Goal: Information Seeking & Learning: Get advice/opinions

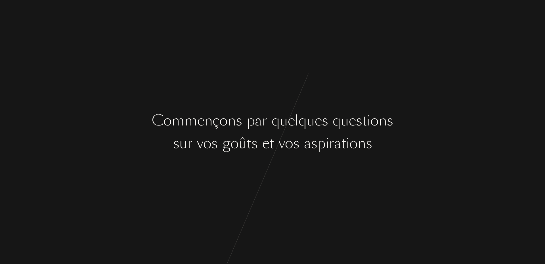
click at [343, 194] on div "C o m m e n ç o n s p a r q u e l q u e s q u e s t i o n s s u r v o s g o û t…" at bounding box center [272, 132] width 545 height 264
drag, startPoint x: 343, startPoint y: 193, endPoint x: 336, endPoint y: 183, distance: 12.2
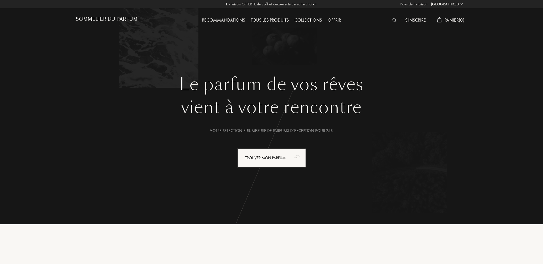
select select "US"
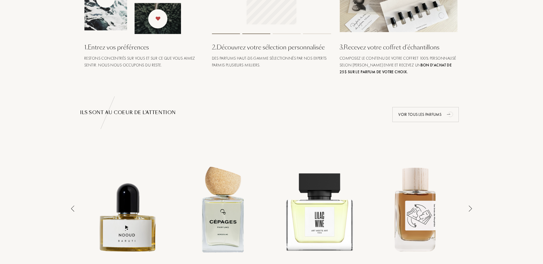
scroll to position [341, 0]
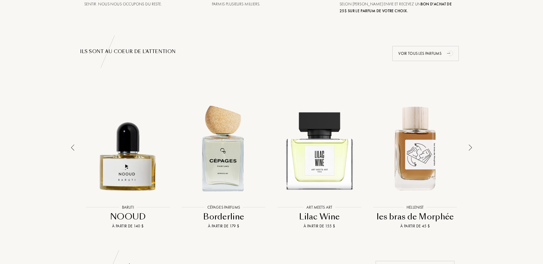
click at [470, 148] on img at bounding box center [470, 147] width 3 height 6
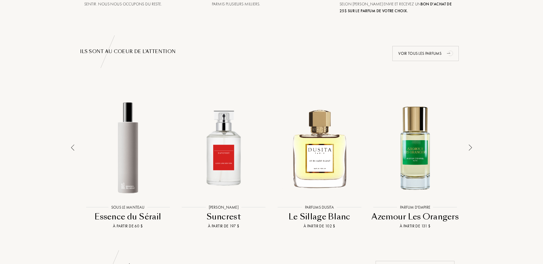
click at [470, 148] on img at bounding box center [470, 147] width 3 height 6
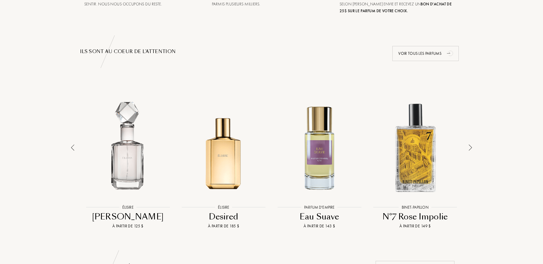
click at [470, 148] on img at bounding box center [470, 147] width 3 height 6
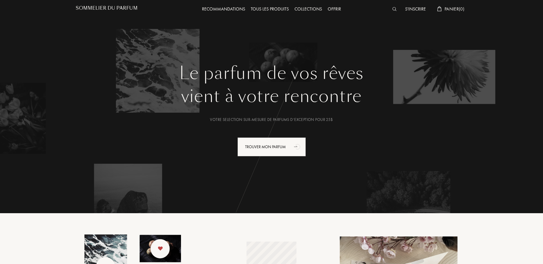
scroll to position [0, 0]
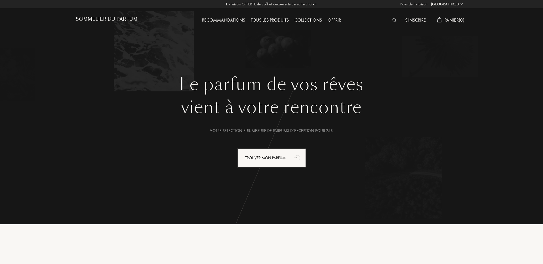
select select "US"
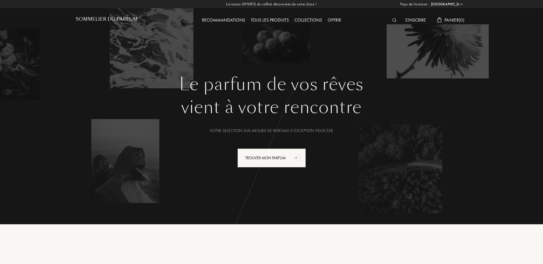
click at [131, 18] on h1 "Sommelier du Parfum" at bounding box center [107, 18] width 62 height 5
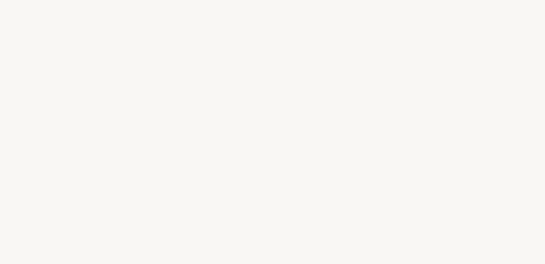
select select "US"
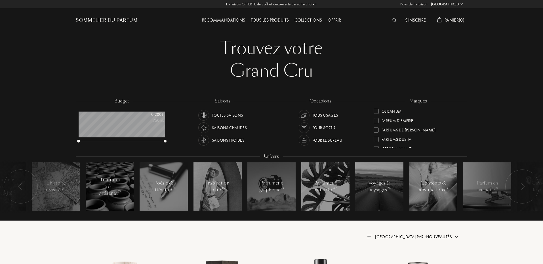
click at [462, 142] on div "Parfums Dusita" at bounding box center [418, 137] width 89 height 9
click at [377, 112] on div at bounding box center [376, 112] width 5 height 5
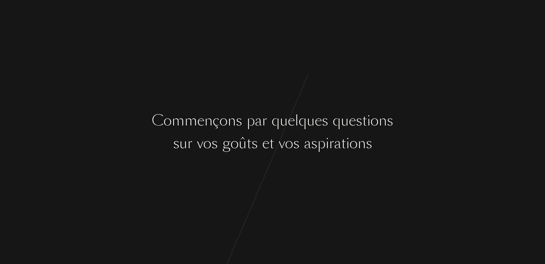
click at [284, 150] on div "v" at bounding box center [282, 143] width 6 height 21
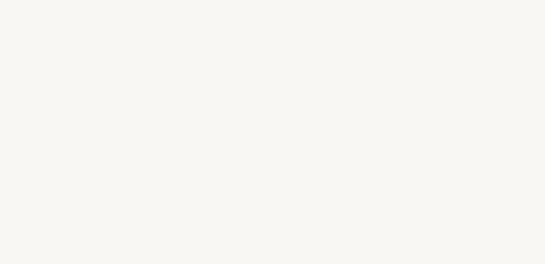
click at [282, 163] on div "C o m m e n ç o n s p a r q u e l q u e s q u e s t i o n s s u r v o s g o û t…" at bounding box center [272, 132] width 545 height 264
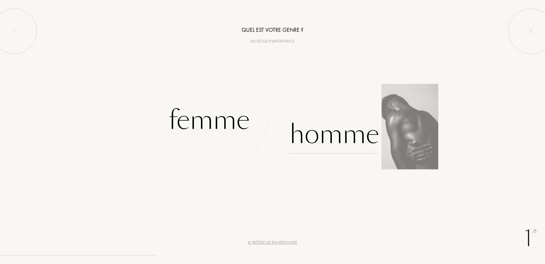
click at [302, 139] on div "Homme" at bounding box center [335, 134] width 90 height 38
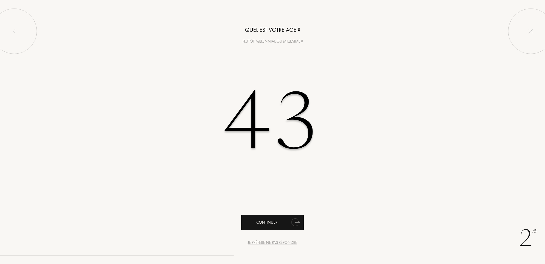
type input "43"
click at [278, 222] on div "Continuer" at bounding box center [272, 222] width 62 height 15
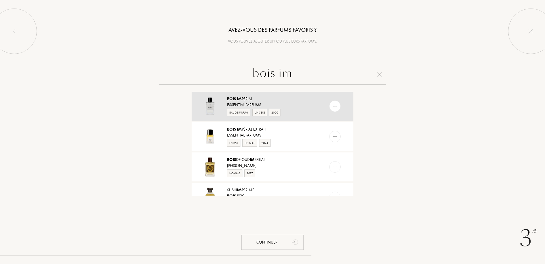
type input "bois im"
click at [332, 107] on img at bounding box center [334, 106] width 5 height 5
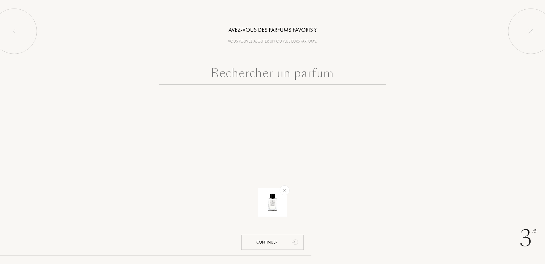
click at [290, 78] on input "text" at bounding box center [272, 74] width 227 height 20
click at [285, 190] on img at bounding box center [284, 190] width 7 height 7
click at [273, 77] on input "text" at bounding box center [272, 74] width 227 height 20
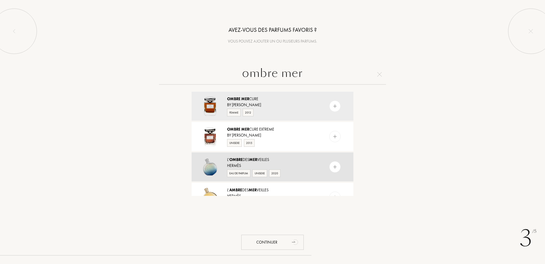
type input "ombre mer"
click at [335, 166] on img at bounding box center [334, 166] width 5 height 5
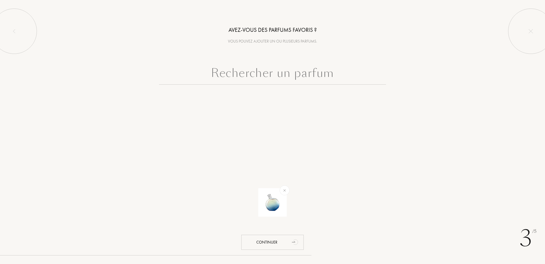
click at [272, 71] on input "text" at bounding box center [272, 74] width 227 height 20
click at [274, 75] on input "text" at bounding box center [272, 74] width 227 height 20
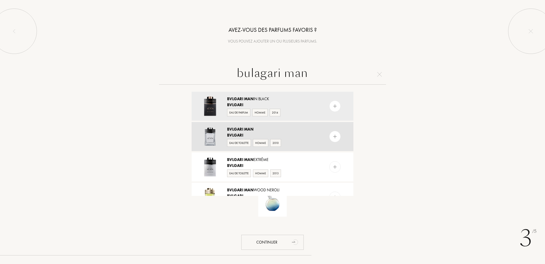
type input "bulagari man"
click at [337, 137] on img at bounding box center [334, 136] width 5 height 5
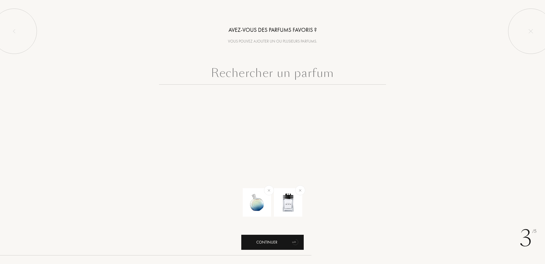
click at [289, 240] on div "Continuer" at bounding box center [272, 242] width 62 height 15
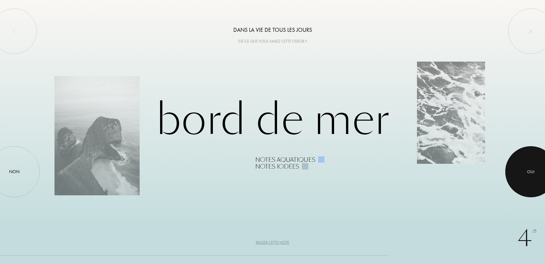
click at [522, 175] on div at bounding box center [530, 171] width 51 height 51
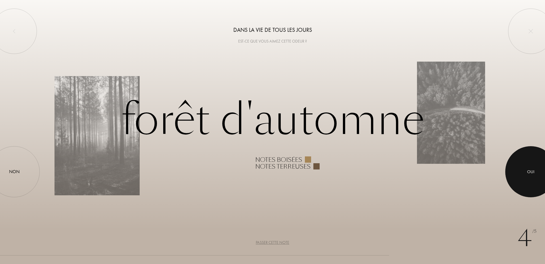
click at [522, 175] on div at bounding box center [530, 171] width 51 height 51
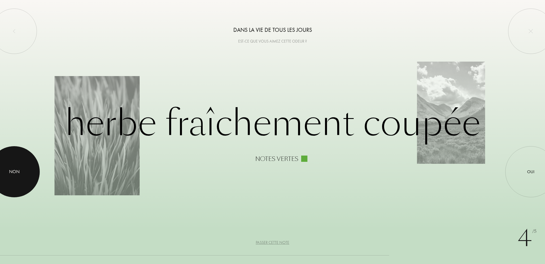
click at [33, 168] on div at bounding box center [14, 171] width 51 height 51
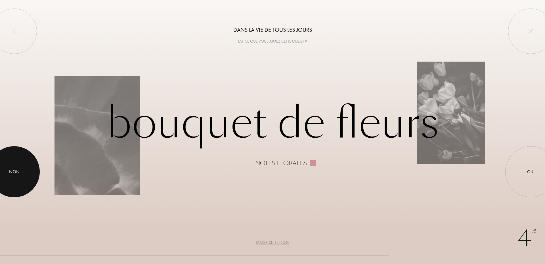
click at [1, 175] on div at bounding box center [14, 171] width 51 height 51
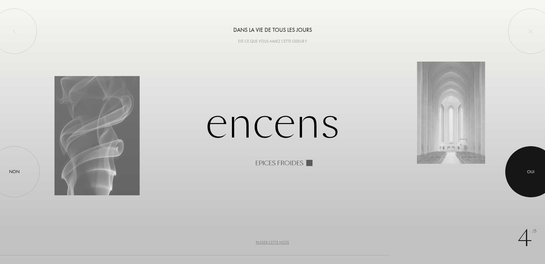
click at [526, 167] on div at bounding box center [530, 171] width 51 height 51
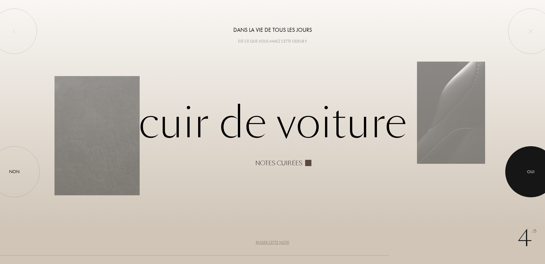
click at [526, 167] on div at bounding box center [530, 171] width 51 height 51
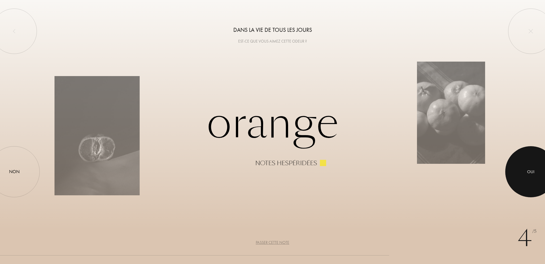
click at [530, 167] on div at bounding box center [530, 171] width 51 height 51
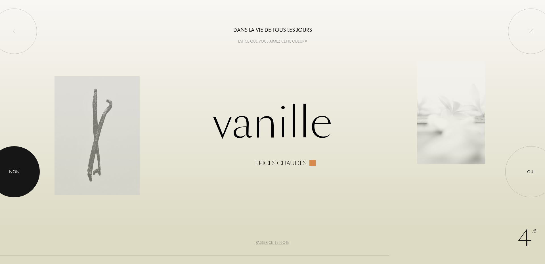
click at [25, 159] on div "Non" at bounding box center [14, 171] width 51 height 51
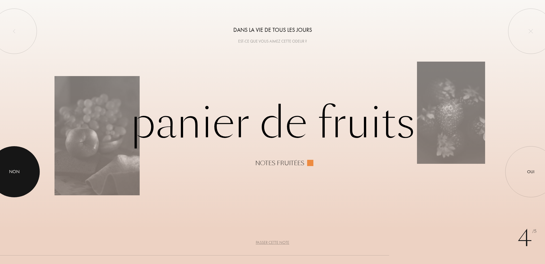
click at [22, 165] on div "Non" at bounding box center [14, 171] width 51 height 51
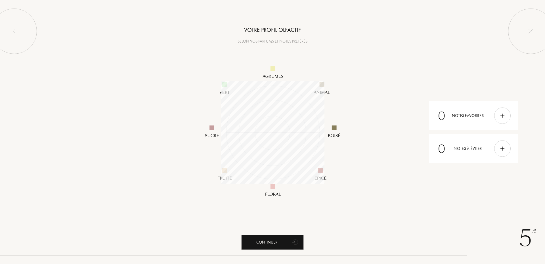
scroll to position [104, 104]
click at [280, 240] on div "Continuer" at bounding box center [272, 242] width 62 height 15
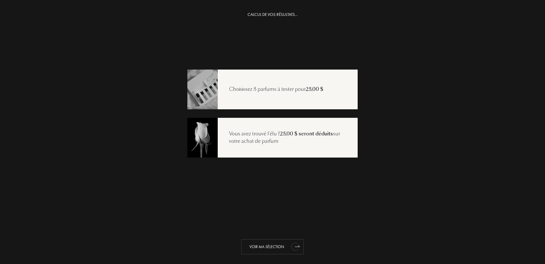
click at [290, 249] on icon "animation" at bounding box center [295, 246] width 11 height 11
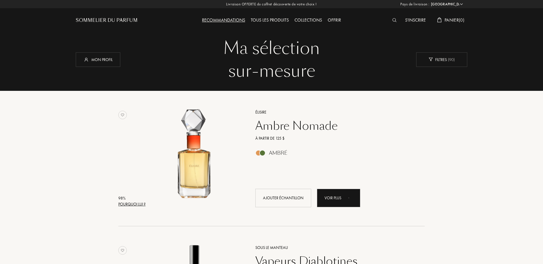
select select "US"
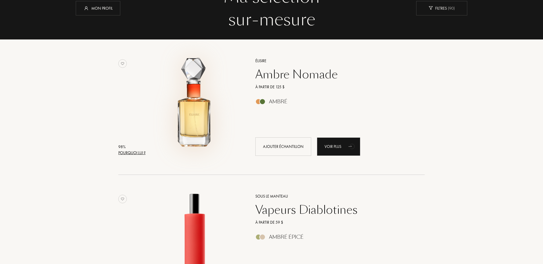
scroll to position [68, 0]
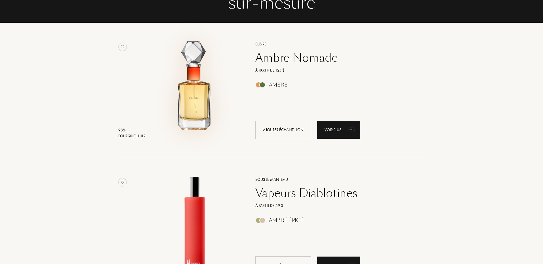
click at [201, 97] on img at bounding box center [195, 87] width 95 height 95
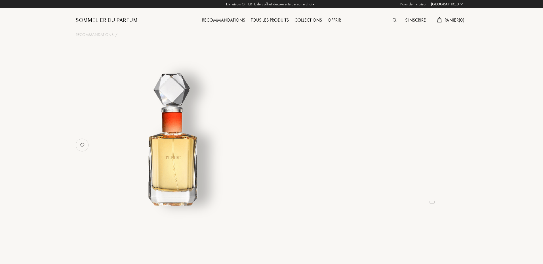
select select "US"
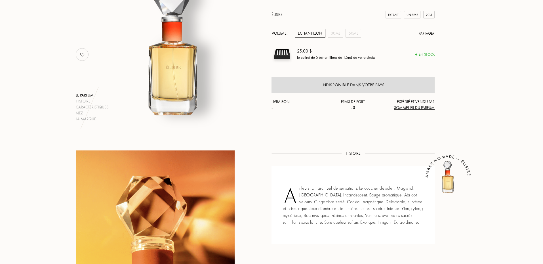
scroll to position [68, 0]
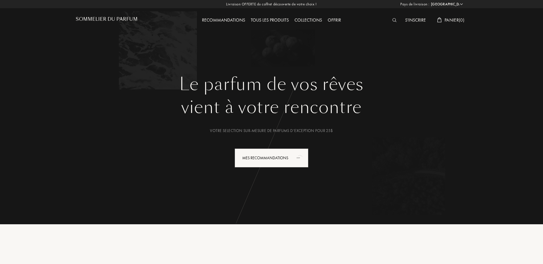
select select "US"
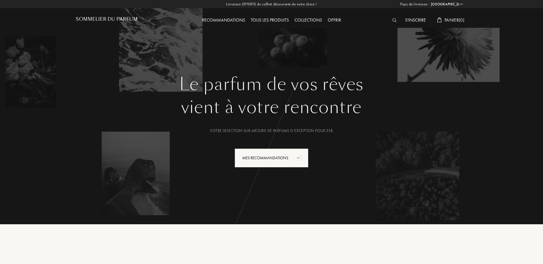
click at [477, 131] on div "Le parfum de vos rêves vient à votre rencontre Votre selection sur-mesure de pa…" at bounding box center [271, 112] width 543 height 224
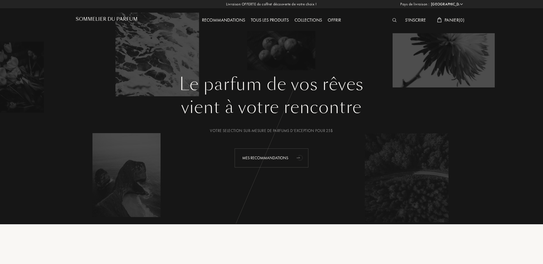
click at [249, 164] on div "Mes Recommandations" at bounding box center [272, 157] width 74 height 19
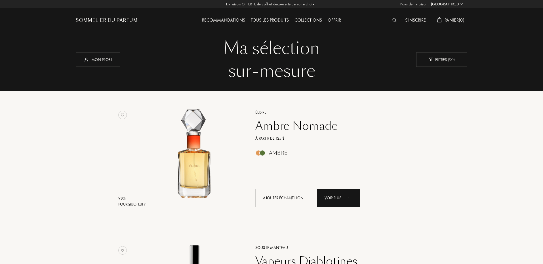
select select "US"
click at [111, 60] on div "Mon profil" at bounding box center [98, 59] width 45 height 14
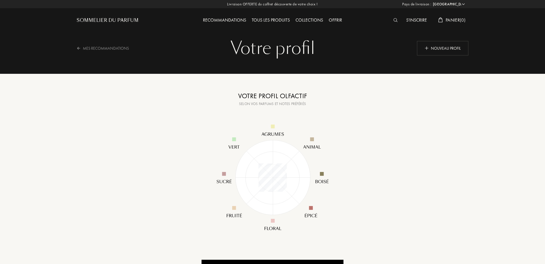
select select "US"
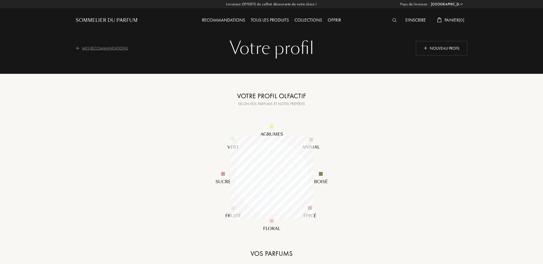
click at [101, 47] on div "Mes Recommandations" at bounding box center [106, 48] width 60 height 14
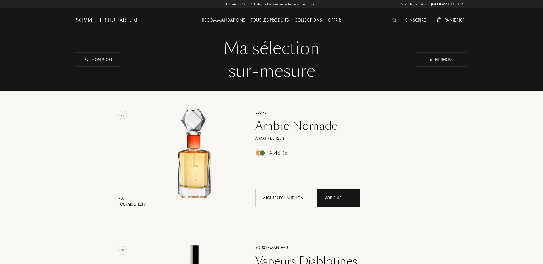
select select "US"
click at [102, 62] on div "Mon profil" at bounding box center [98, 59] width 45 height 14
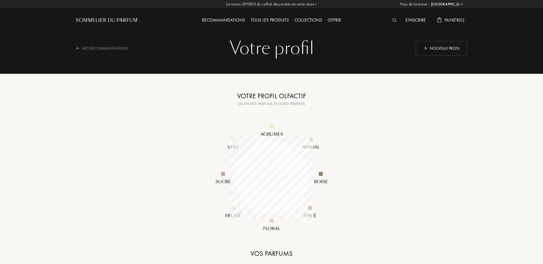
select select "FR"
click at [430, 1] on select "Afghanistan Afrique du Sud Albanie Algérie Allemagne Andorre Angola Anguilla An…" at bounding box center [447, 4] width 34 height 6
select select "FR"
click at [283, 51] on div "Votre profil" at bounding box center [271, 48] width 383 height 23
click at [238, 21] on div "Recommandations" at bounding box center [223, 20] width 49 height 7
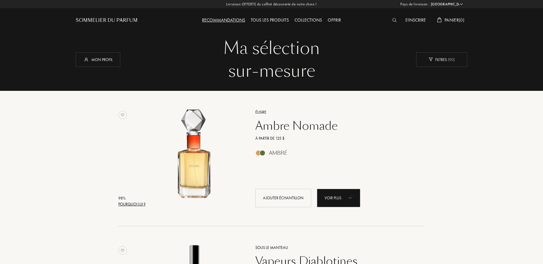
select select "FR"
click at [417, 20] on div "S'inscrire" at bounding box center [415, 20] width 26 height 7
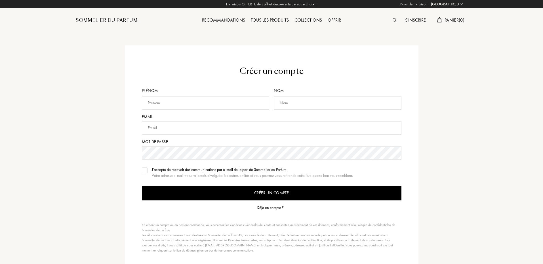
select select "FR"
click at [226, 102] on input "text" at bounding box center [206, 103] width 128 height 13
click at [479, 133] on div "Créer un compte Prénom Nom Email Mot de passe J’accepte de recevoir des communi…" at bounding box center [271, 145] width 543 height 290
click at [279, 208] on div "Déjà un compte ?" at bounding box center [270, 208] width 27 height 6
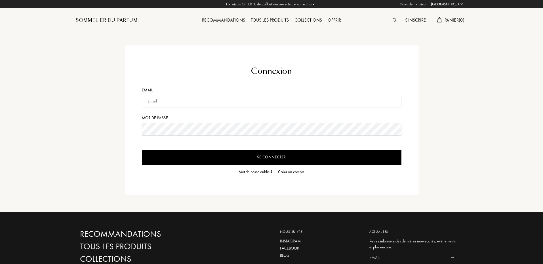
select select "FR"
click at [186, 101] on input "text" at bounding box center [272, 101] width 260 height 13
click at [188, 58] on div "Connexion Email Mot de passe Se connecter Mot de passe oublié ? Créer un compte" at bounding box center [272, 120] width 294 height 150
click at [107, 17] on div "Sommelier du Parfum" at bounding box center [107, 20] width 62 height 7
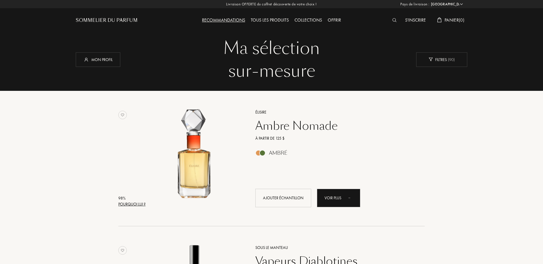
select select "FR"
click at [225, 19] on div "Recommandations" at bounding box center [223, 20] width 49 height 7
select select "FR"
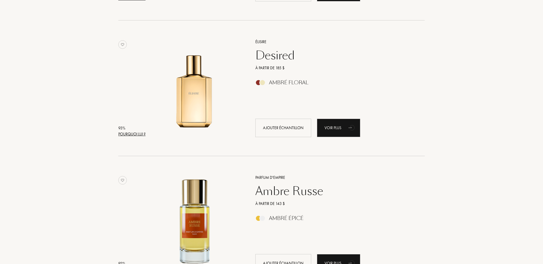
scroll to position [647, 0]
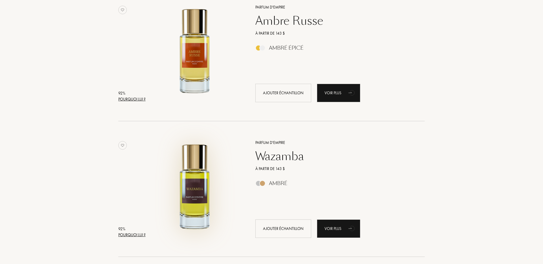
click at [197, 186] on img at bounding box center [195, 186] width 95 height 95
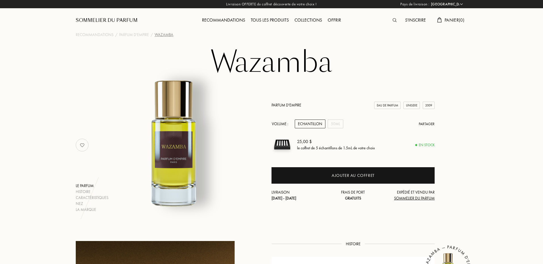
select select "FR"
click at [134, 20] on div "Sommelier du Parfum" at bounding box center [107, 20] width 62 height 7
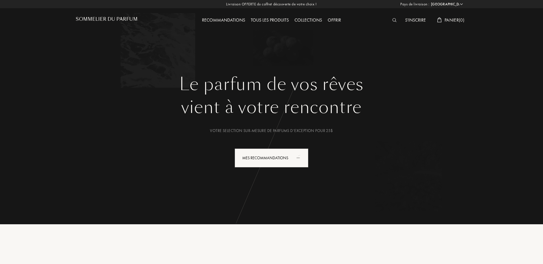
select select "FR"
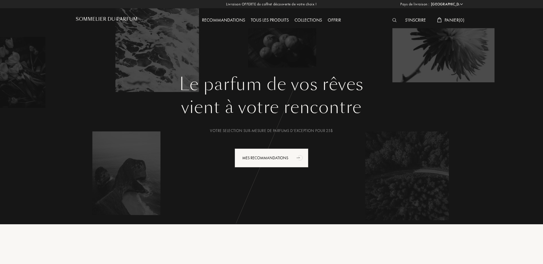
click at [247, 133] on div "Votre selection sur-mesure de parfums d’exception pour 25$" at bounding box center [271, 131] width 383 height 6
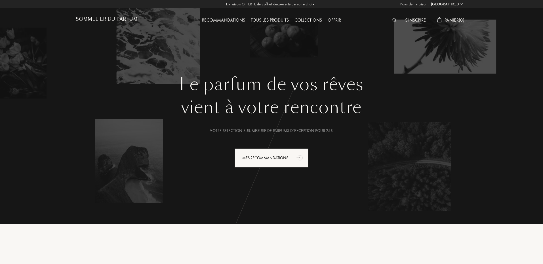
click at [287, 20] on div "Tous les produits" at bounding box center [270, 20] width 44 height 7
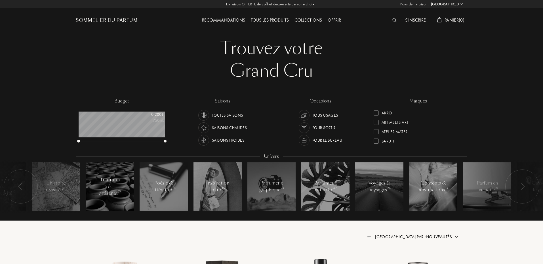
select select "FR"
drag, startPoint x: 165, startPoint y: 142, endPoint x: 177, endPoint y: 141, distance: 12.0
click at [177, 141] on div "budget 0 - 200 $ /50mL saisons Toutes saisons Saisons chaudes Saisons froides o…" at bounding box center [272, 158] width 392 height 121
click at [513, 183] on div at bounding box center [523, 186] width 34 height 34
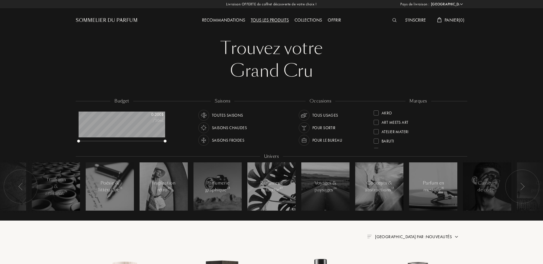
click at [328, 142] on div "Pour le bureau" at bounding box center [327, 140] width 30 height 11
click at [230, 113] on div "Toutes saisons" at bounding box center [227, 115] width 31 height 11
click at [225, 114] on div "Toutes saisons" at bounding box center [227, 115] width 31 height 11
